Goal: Find specific page/section: Find specific page/section

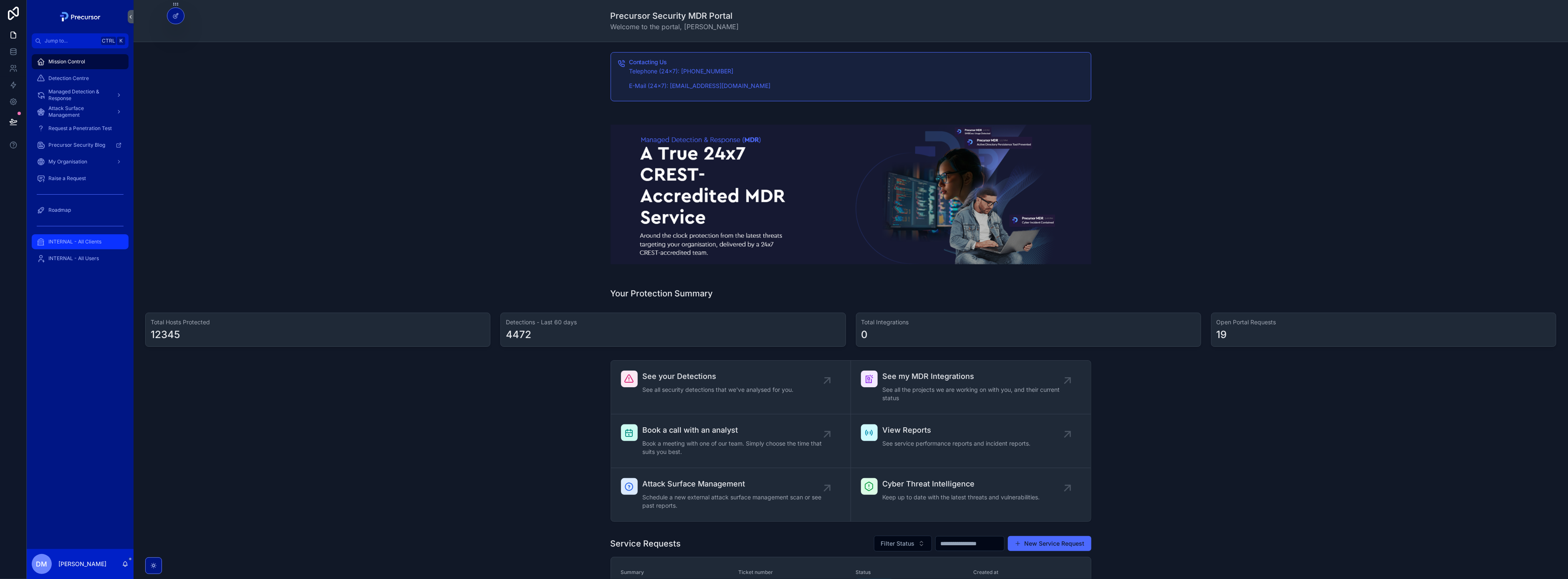
click at [85, 238] on div "INTERNAL - All Clients" at bounding box center [80, 242] width 87 height 13
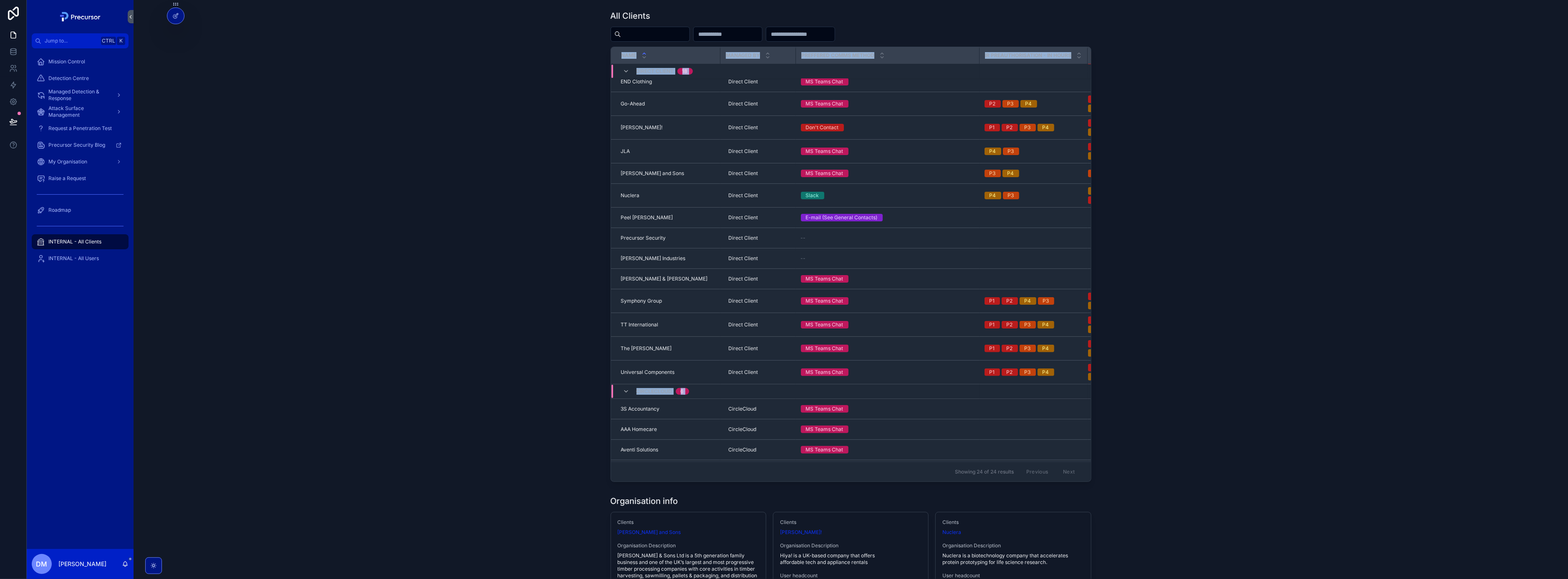
scroll to position [165, 0]
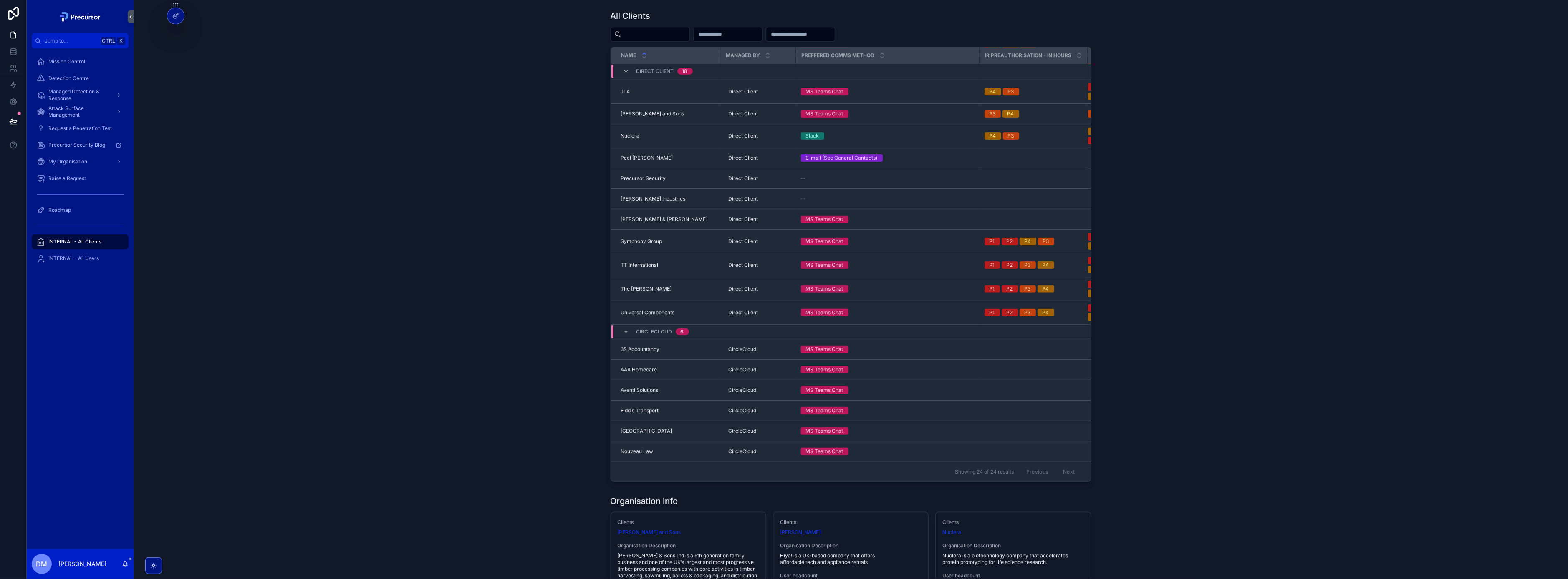
drag, startPoint x: 827, startPoint y: 474, endPoint x: 854, endPoint y: 479, distance: 27.5
click at [854, 479] on div "Name Managed By Preffered comms method IR Preauthorisation - In Hours IR Preaut…" at bounding box center [851, 264] width 480 height 434
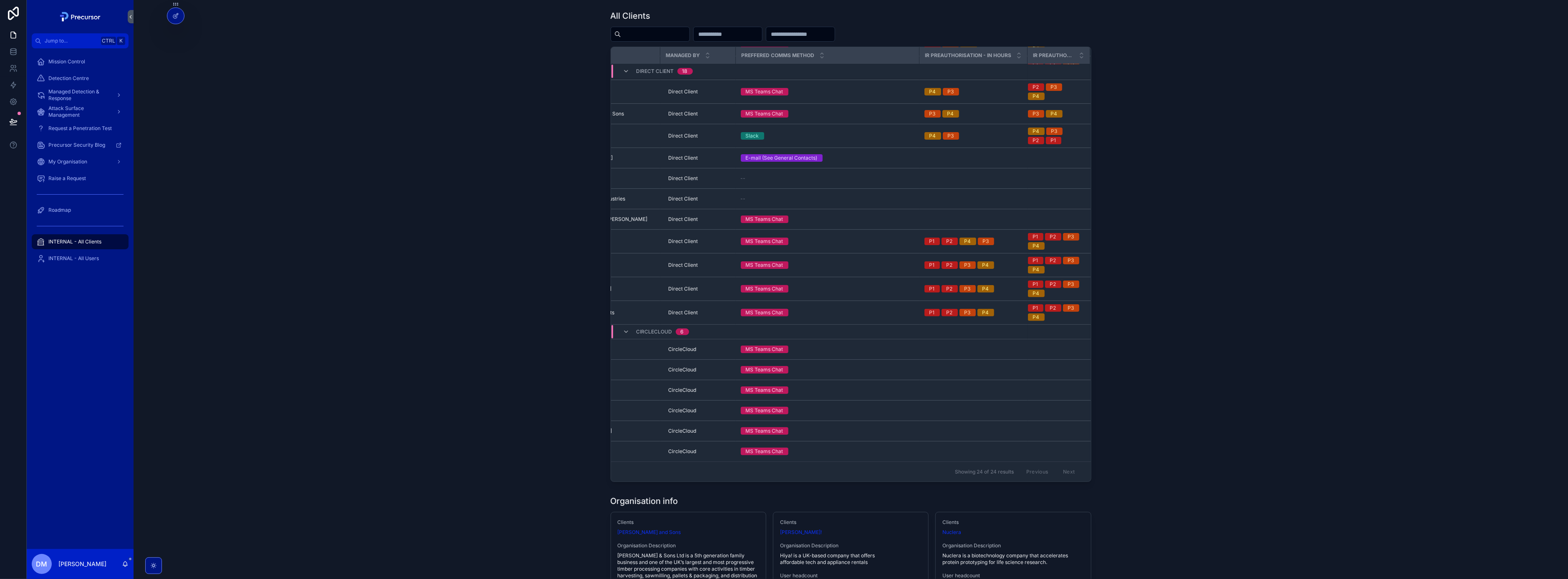
click at [1217, 299] on div "All Clients Name Managed By Preffered comms method IR Preauthorisation - In Hou…" at bounding box center [850, 246] width 1421 height 479
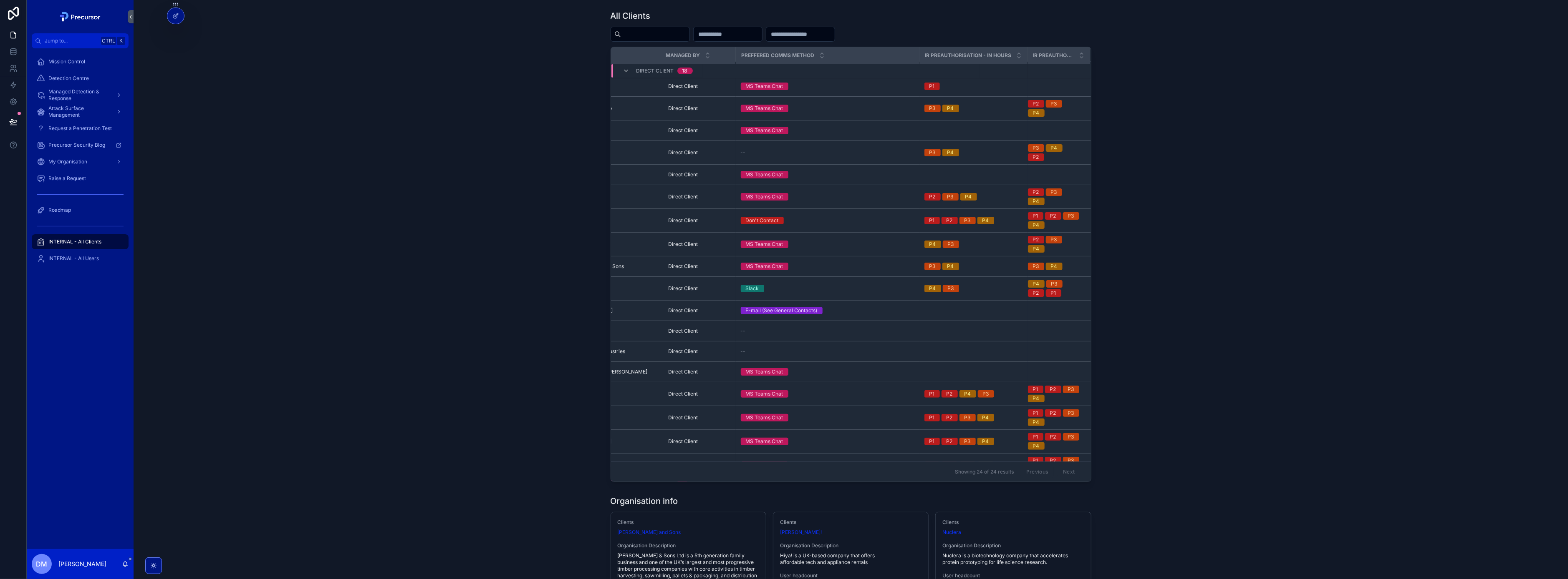
scroll to position [0, 67]
click at [1355, 397] on div "All Clients Name Managed By Preffered comms method IR Preauthorisation - In Hou…" at bounding box center [850, 246] width 1421 height 479
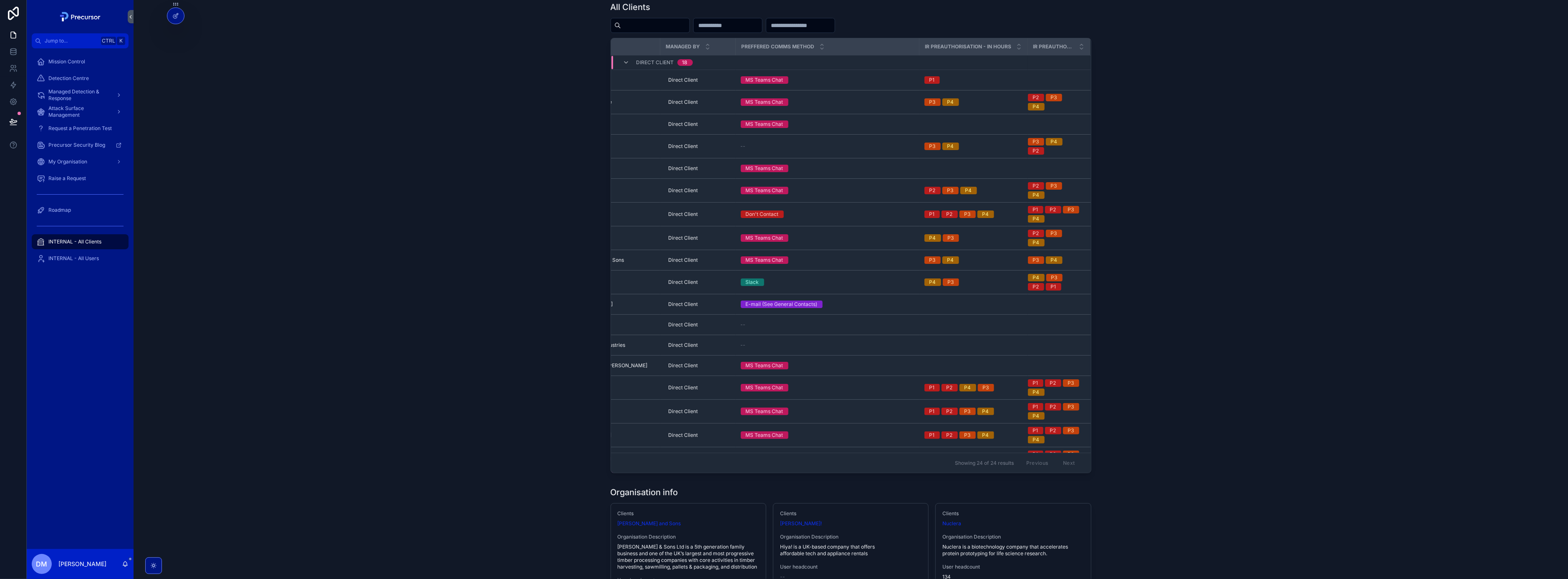
scroll to position [0, 0]
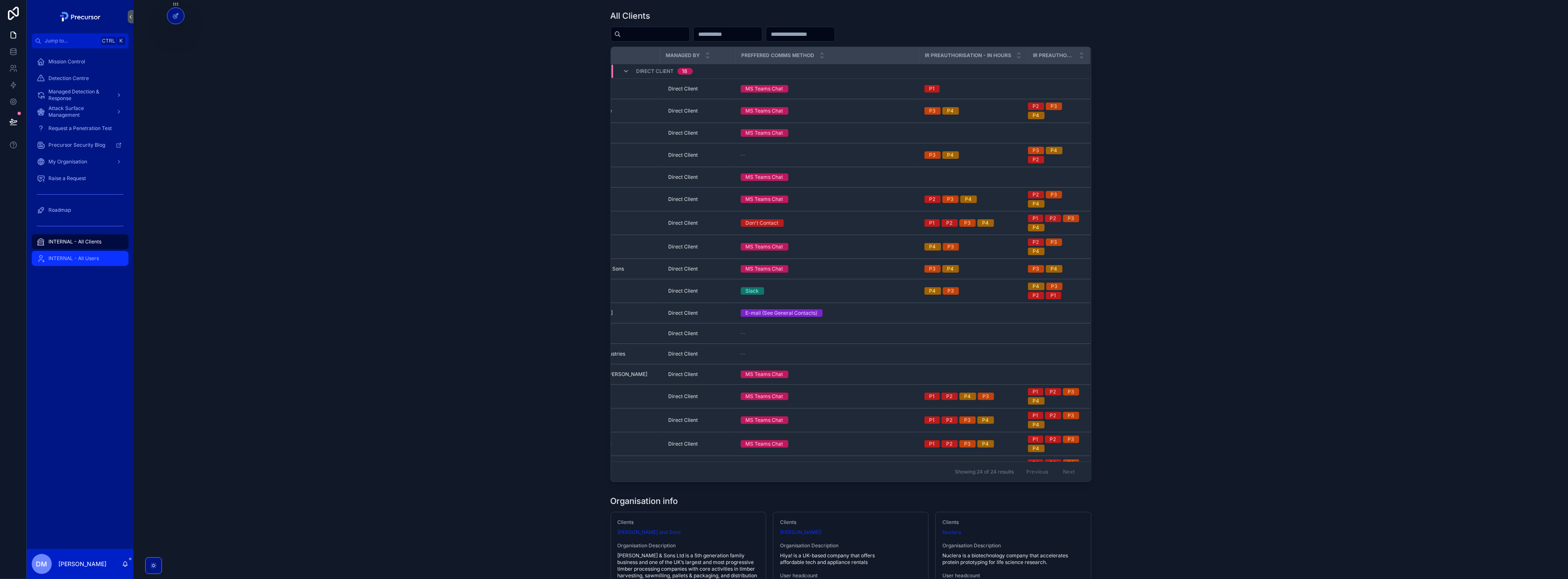
click at [74, 258] on span "INTERNAL - All Users" at bounding box center [74, 258] width 51 height 7
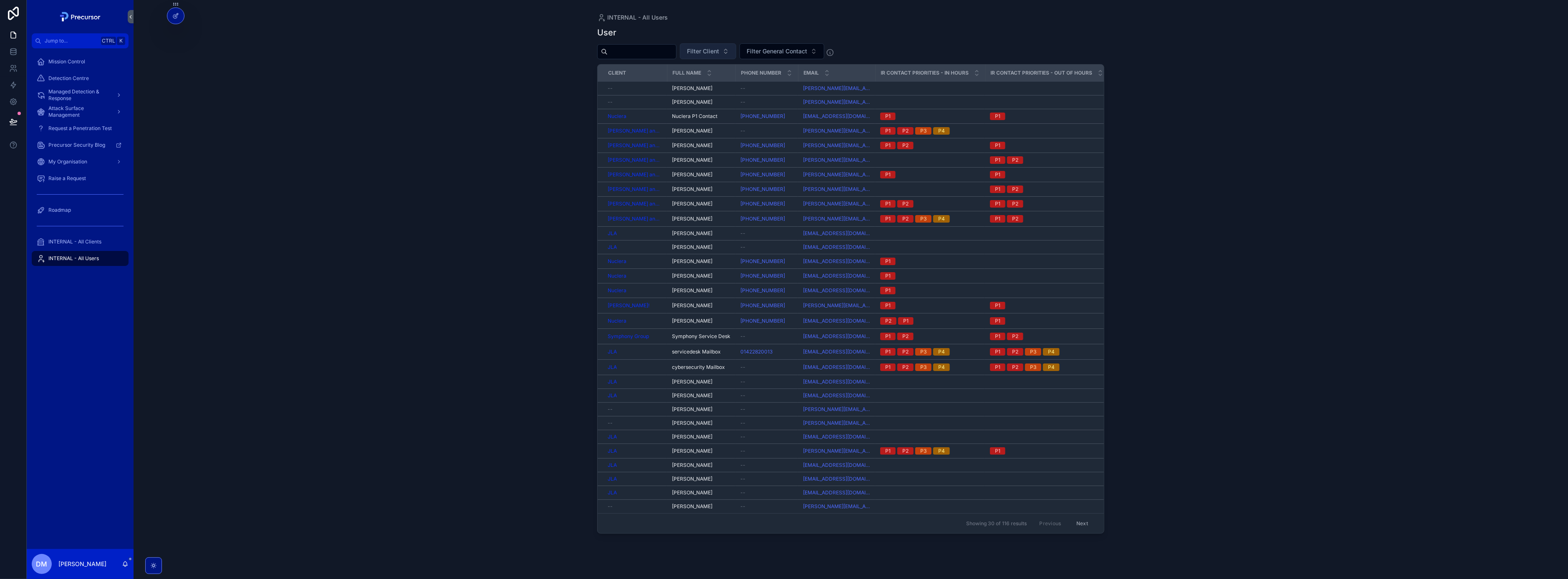
click at [719, 52] on span "Filter Client" at bounding box center [703, 51] width 32 height 9
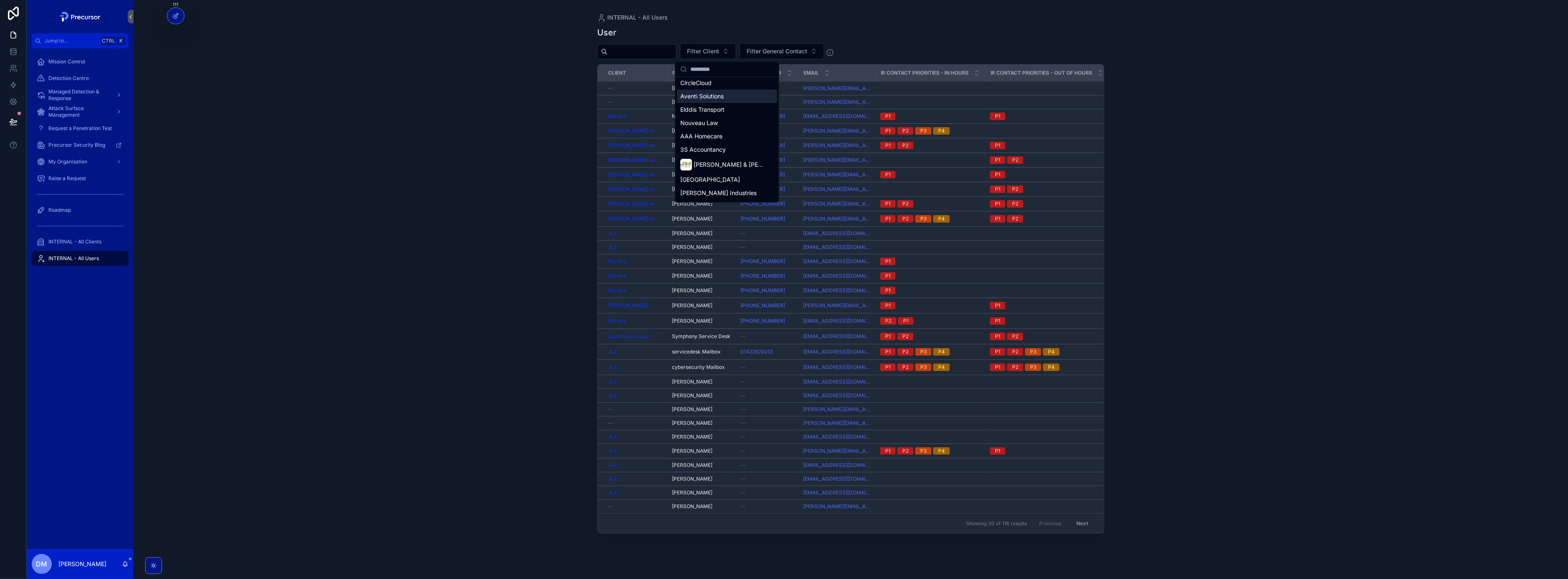
scroll to position [110, 0]
click at [738, 122] on span "Benenden Healthcare" at bounding box center [710, 119] width 59 height 9
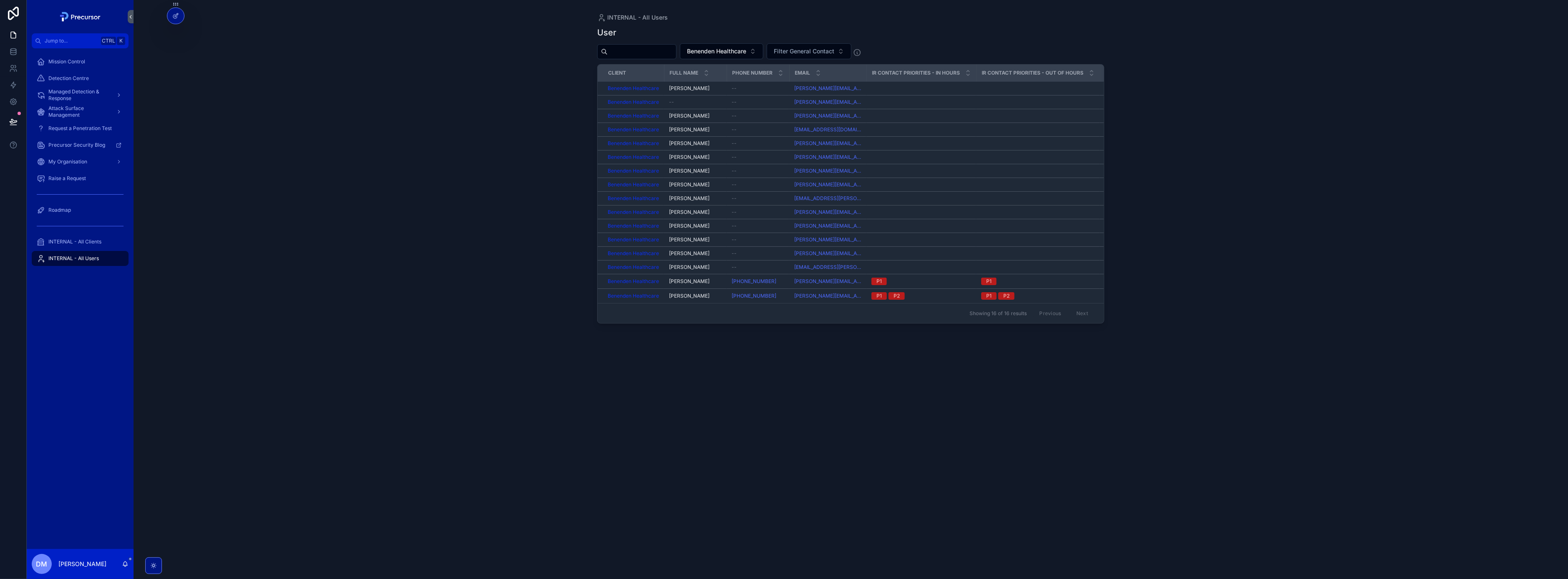
drag, startPoint x: 812, startPoint y: 333, endPoint x: 968, endPoint y: 335, distance: 156.0
click at [968, 335] on div "User Benenden Healthcare Filter General Contact Client Full Name Phone Number E…" at bounding box center [850, 296] width 507 height 547
